Goal: Transaction & Acquisition: Purchase product/service

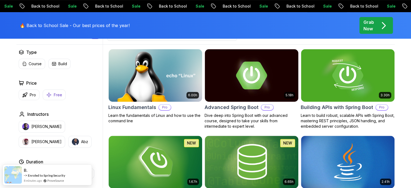
click at [58, 95] on p "Free" at bounding box center [58, 94] width 8 height 5
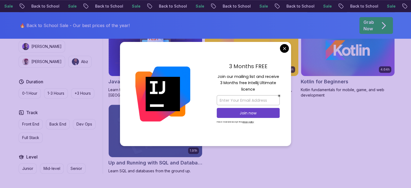
scroll to position [345, 0]
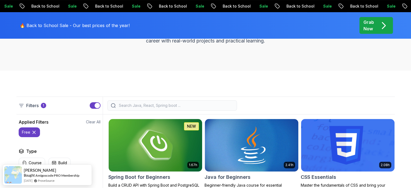
scroll to position [0, 0]
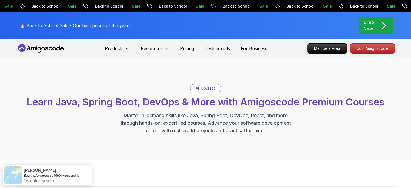
click at [379, 22] on icon "pre-order" at bounding box center [383, 25] width 11 height 11
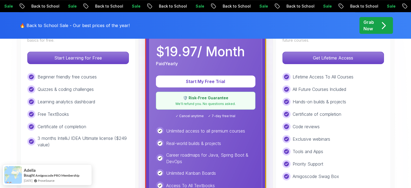
scroll to position [192, 0]
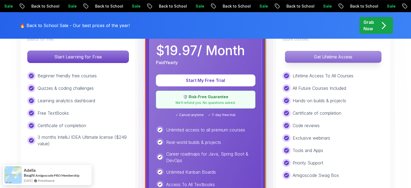
click at [344, 61] on p "Get Lifetime Access" at bounding box center [333, 56] width 96 height 11
